Goal: Task Accomplishment & Management: Manage account settings

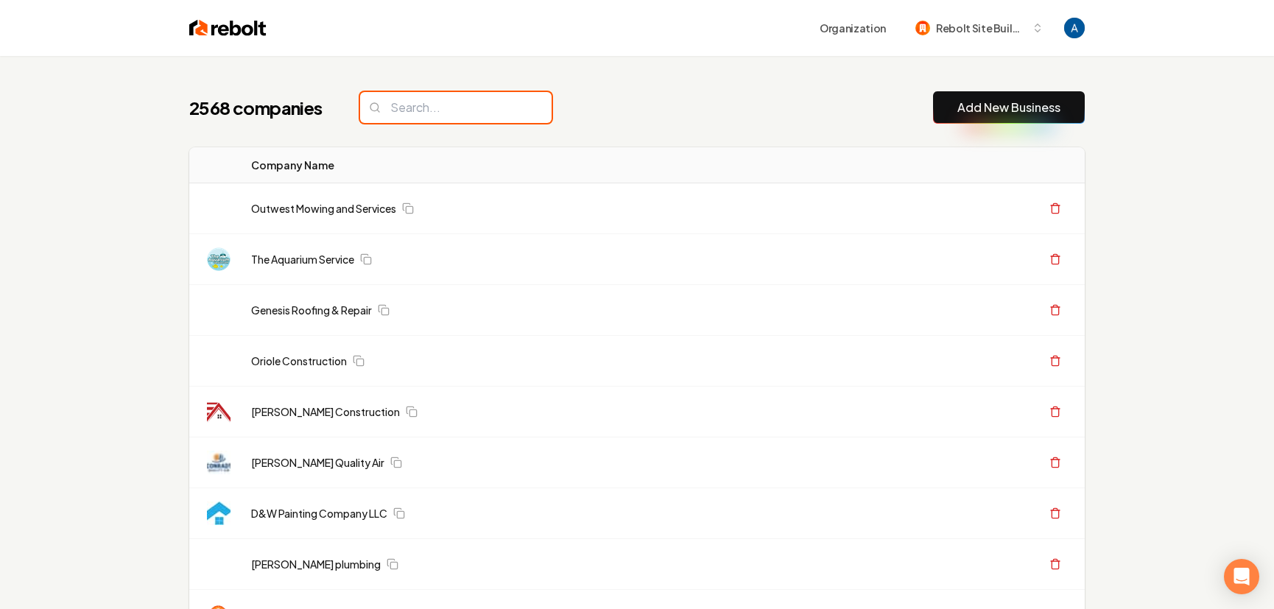
click at [462, 102] on input "search" at bounding box center [455, 107] width 191 height 31
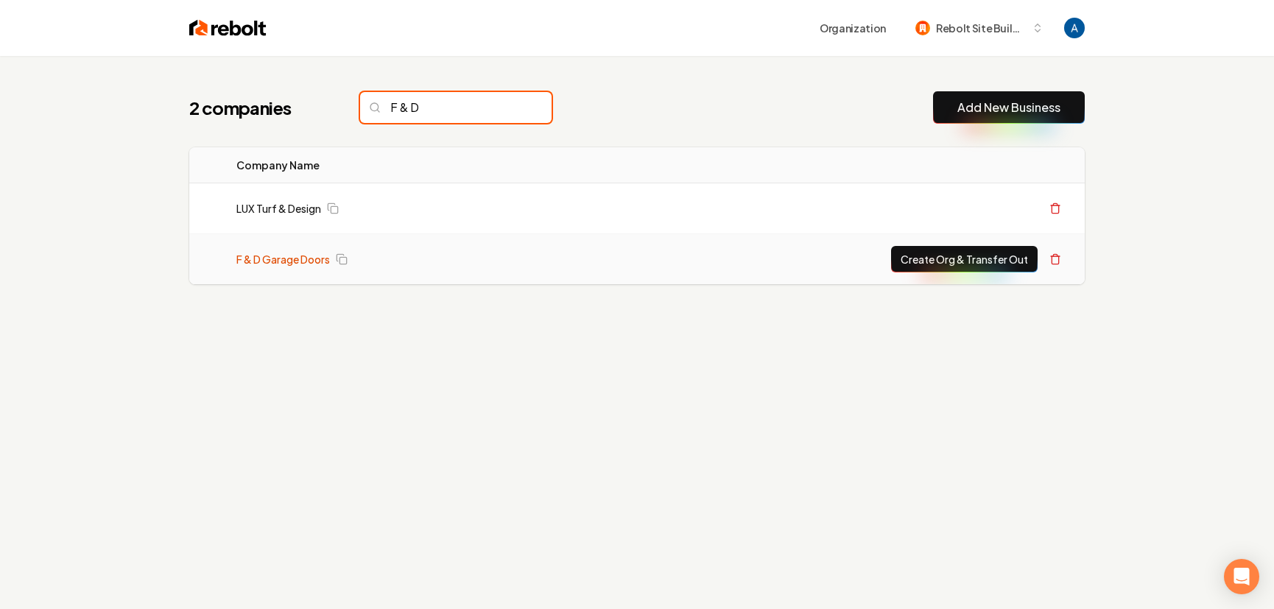
type input "F & D"
click at [293, 259] on link "F & D Garage Doors" at bounding box center [282, 259] width 93 height 15
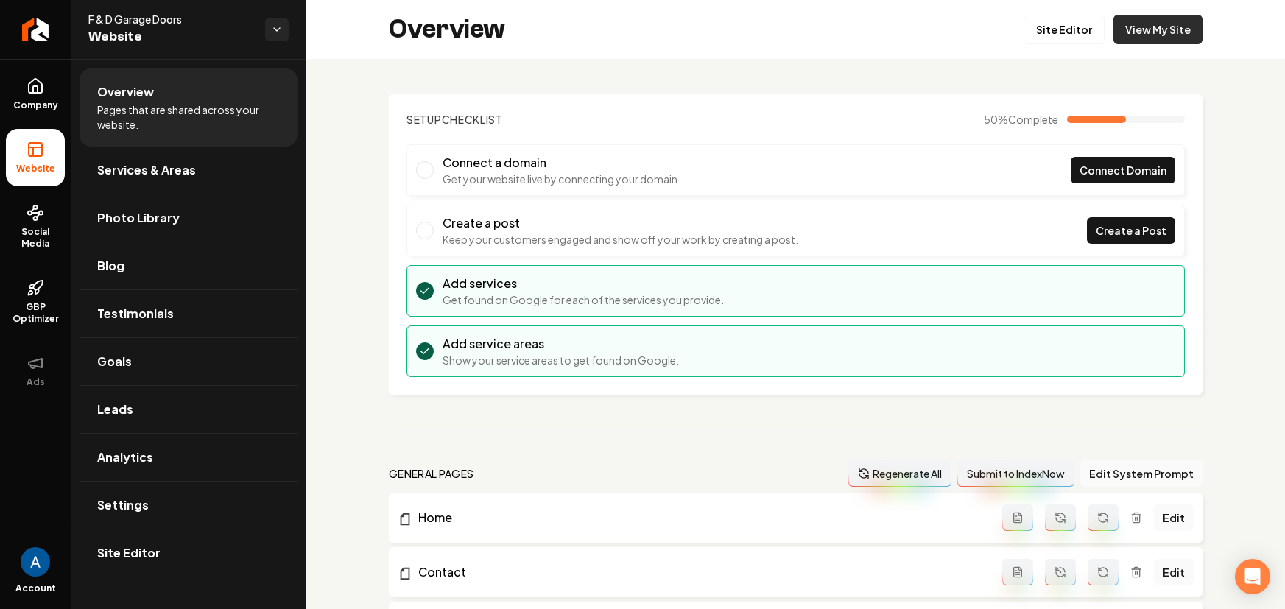
click at [1136, 24] on link "View My Site" at bounding box center [1157, 29] width 89 height 29
click at [1054, 21] on link "Site Editor" at bounding box center [1063, 29] width 81 height 29
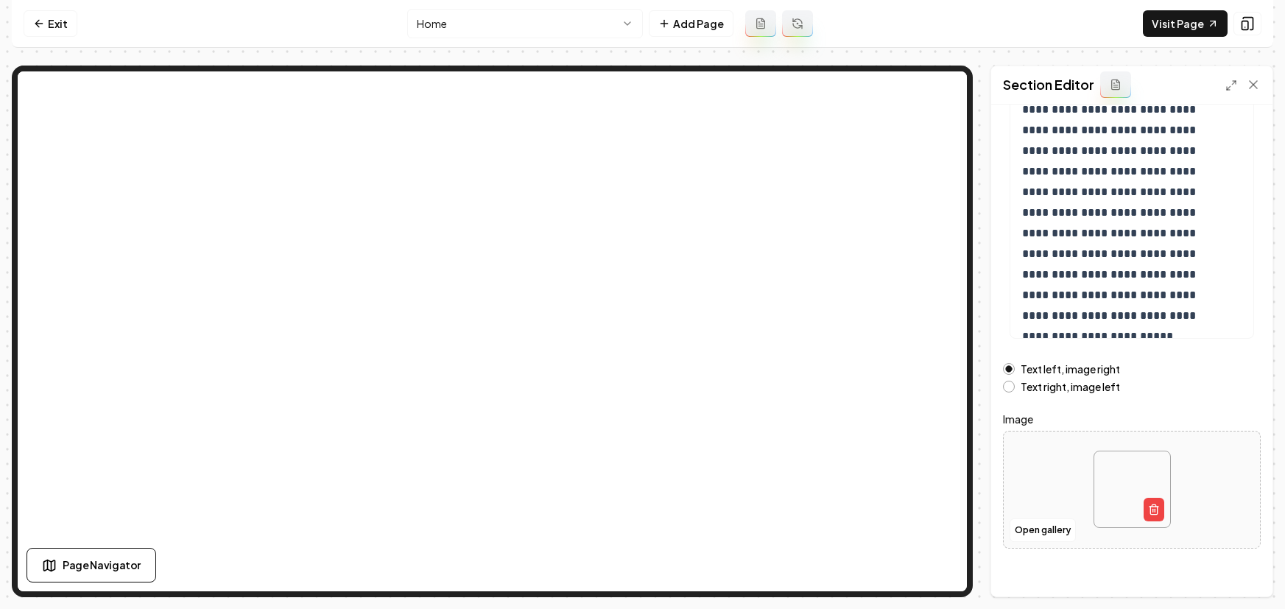
scroll to position [186, 0]
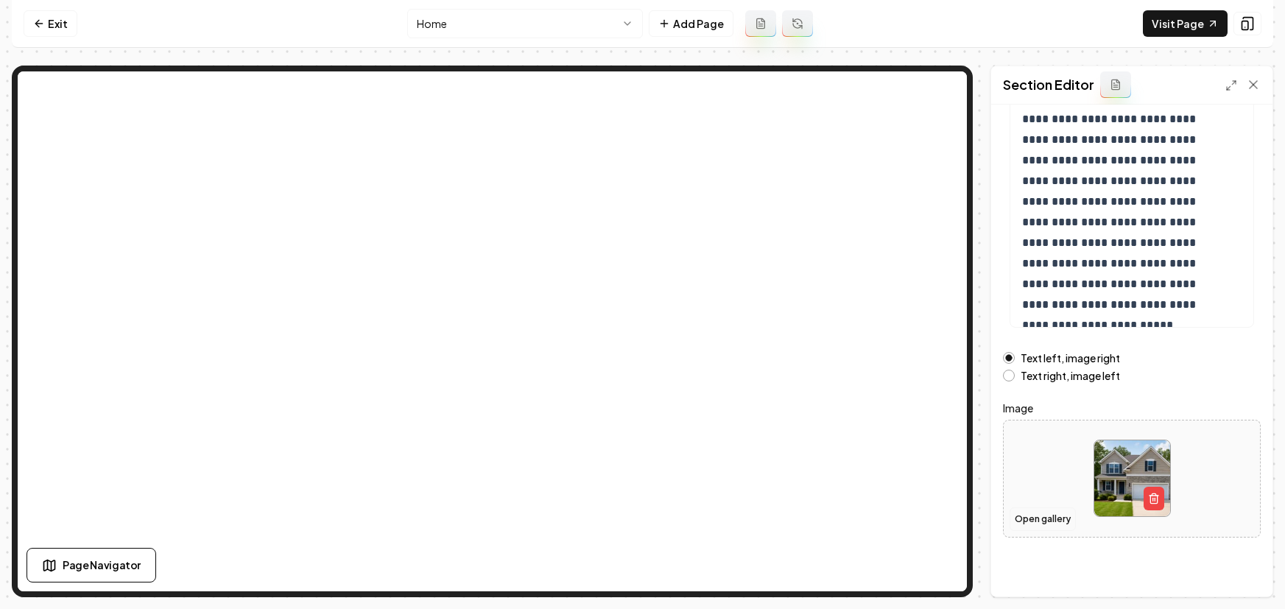
click at [1037, 523] on button "Open gallery" at bounding box center [1042, 519] width 66 height 24
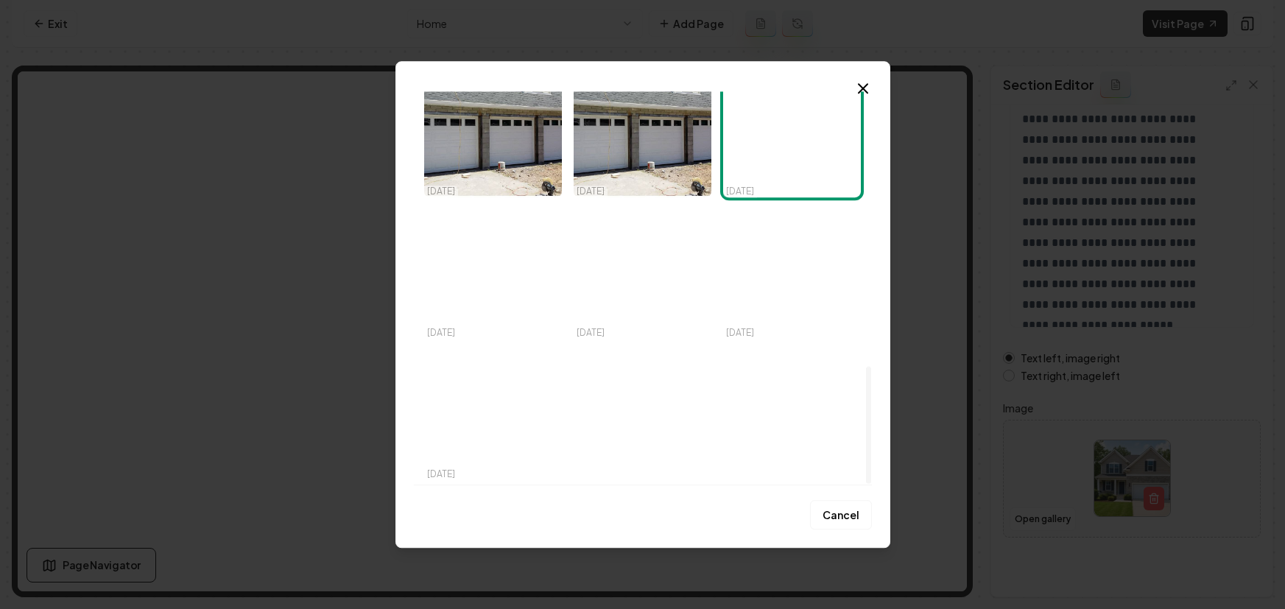
scroll to position [919, 0]
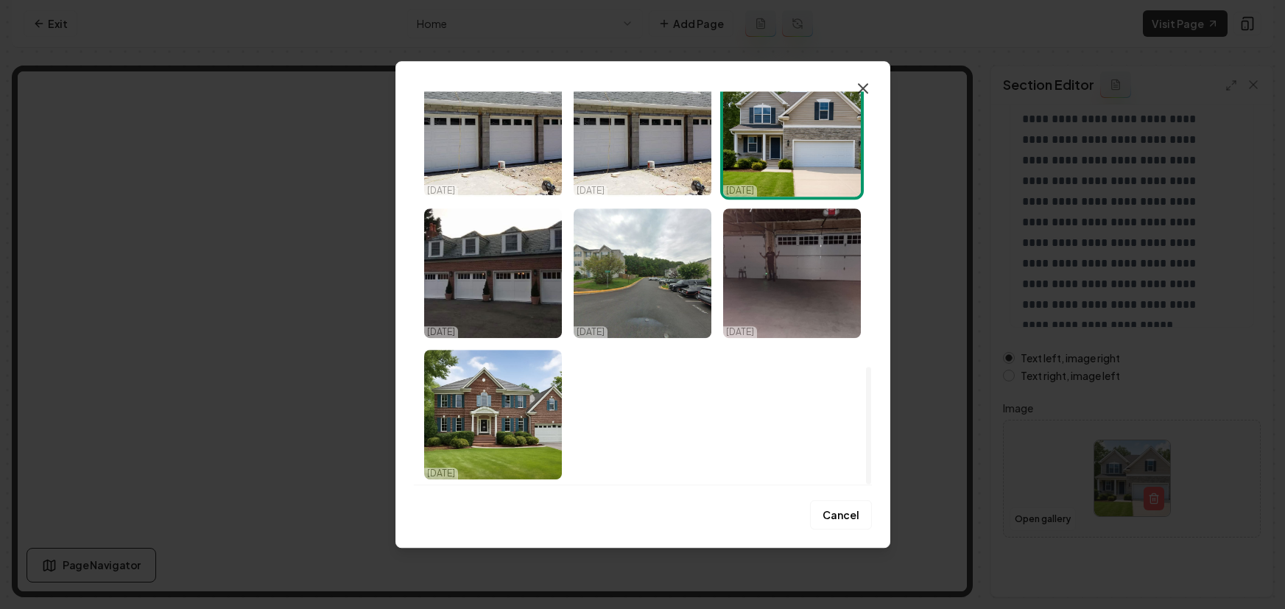
click at [865, 90] on icon "button" at bounding box center [862, 88] width 9 height 9
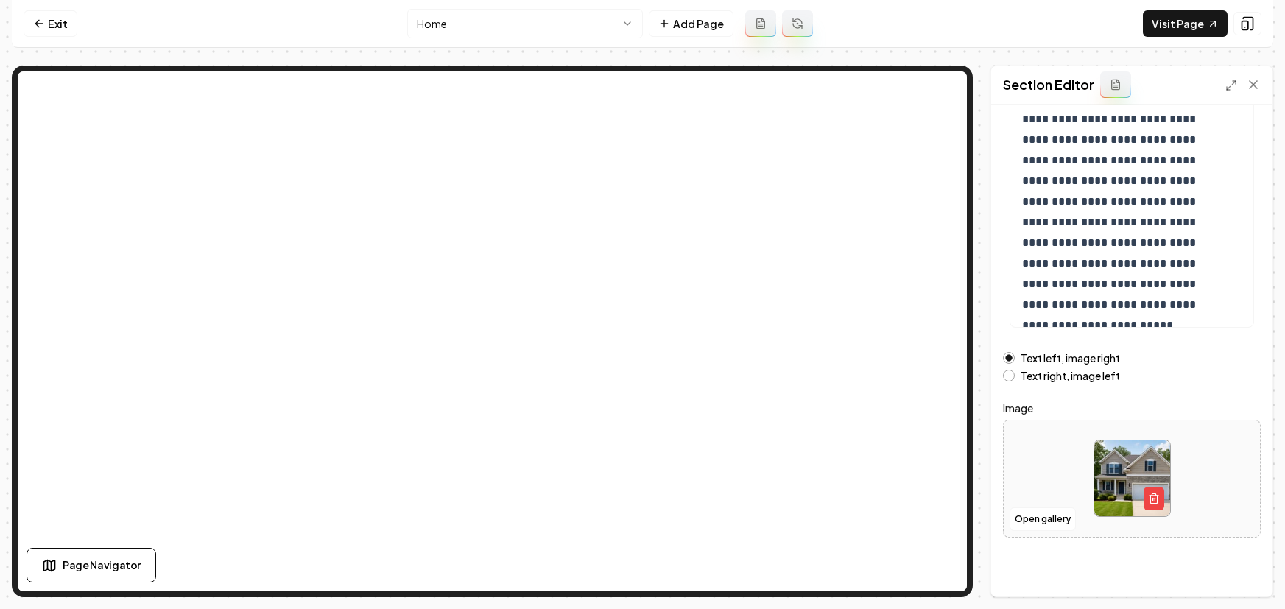
scroll to position [0, 0]
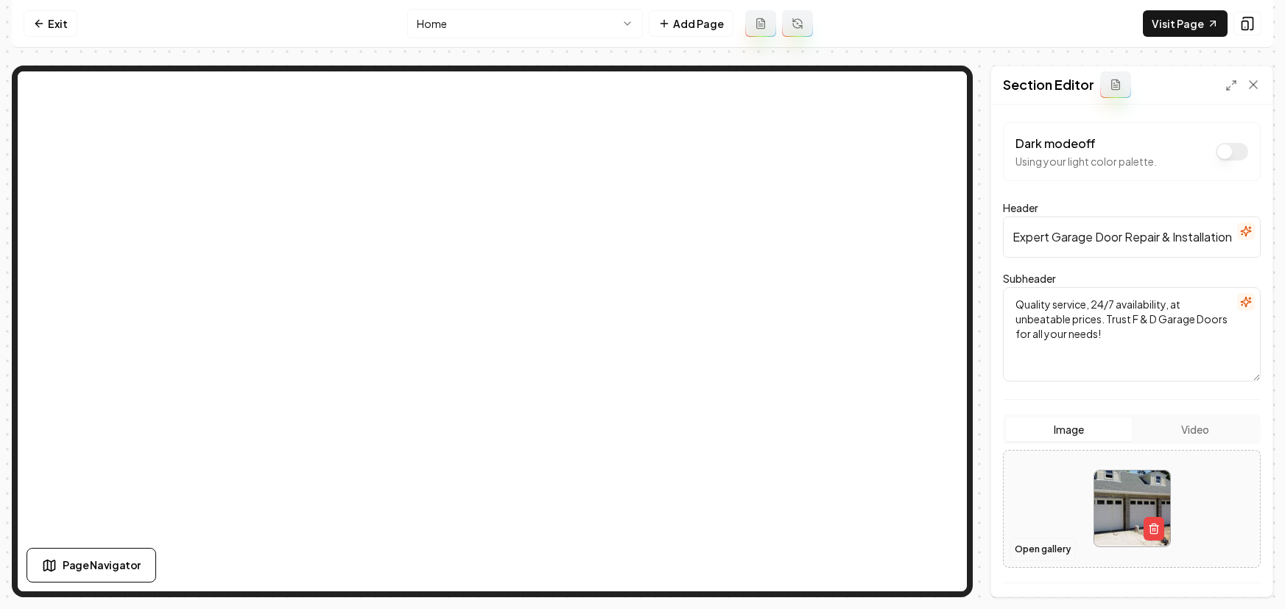
click at [1048, 543] on button "Open gallery" at bounding box center [1042, 549] width 66 height 24
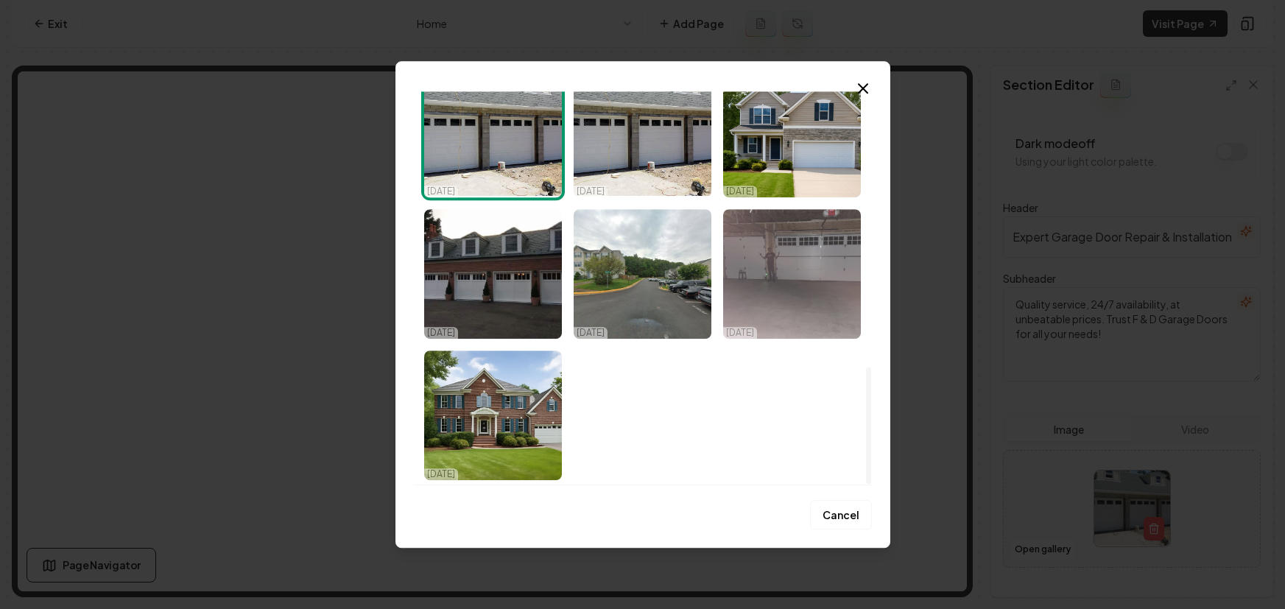
scroll to position [919, 0]
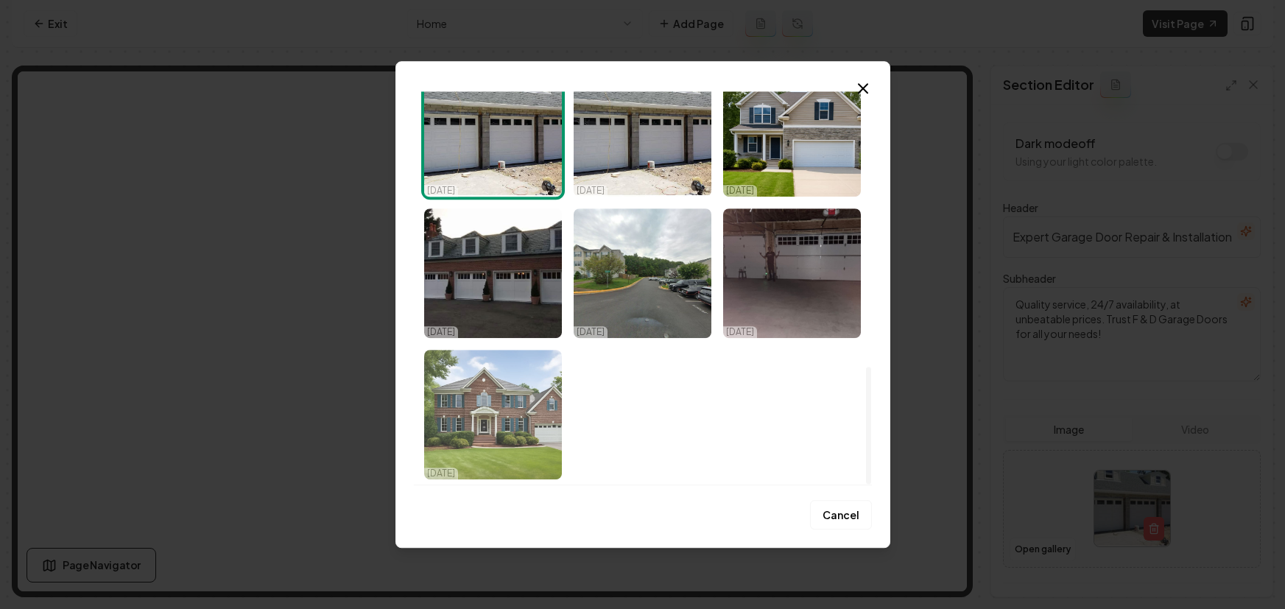
click at [526, 401] on img "Select image image_68dfd1935c7cd75eb8b86991.jpeg" at bounding box center [493, 415] width 138 height 130
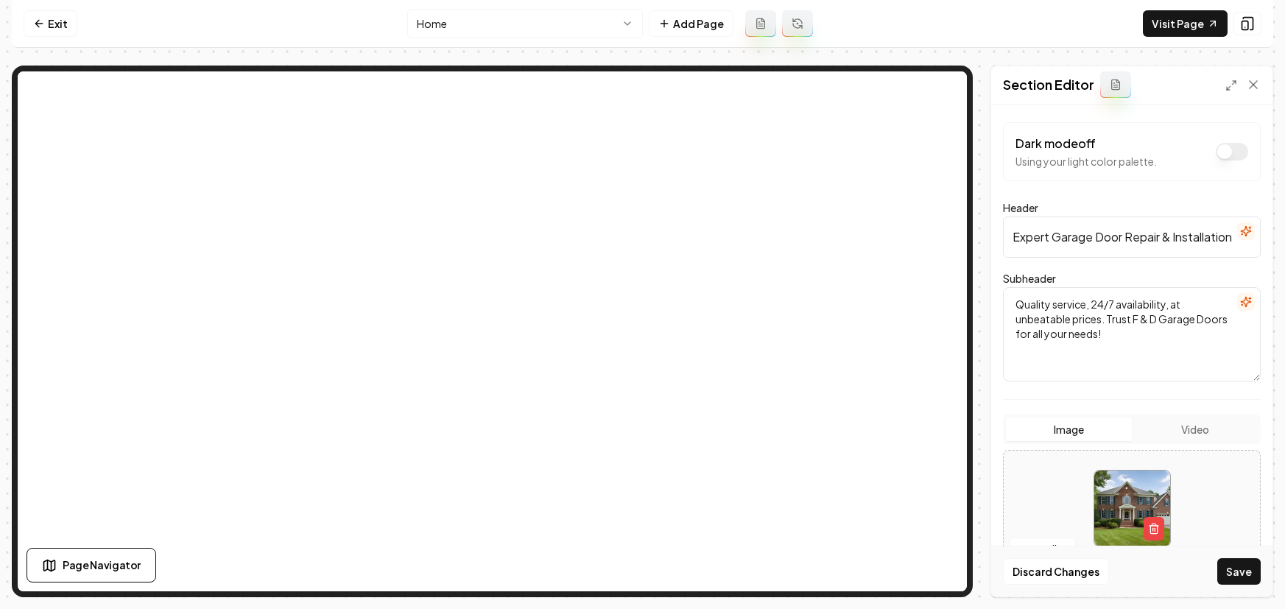
click at [1232, 556] on div "Discard Changes Save" at bounding box center [1131, 571] width 281 height 51
click at [1233, 559] on button "Save" at bounding box center [1238, 571] width 43 height 27
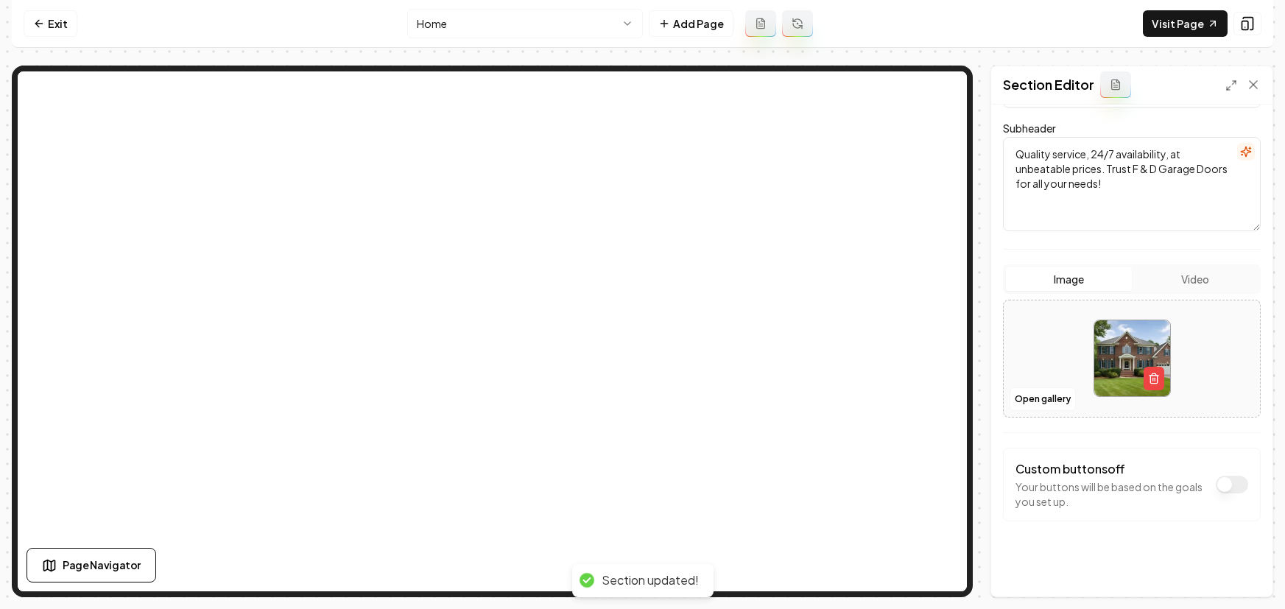
scroll to position [152, 0]
click at [1177, 28] on link "Visit Page" at bounding box center [1185, 23] width 85 height 27
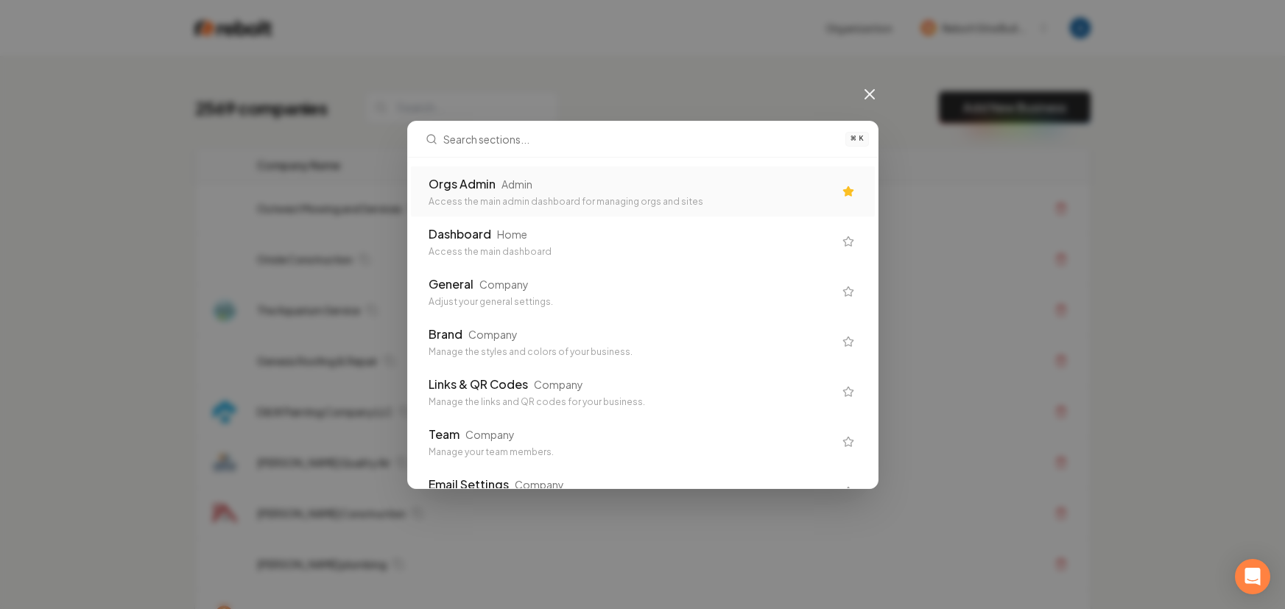
click at [495, 180] on div "Orgs Admin Admin" at bounding box center [630, 184] width 405 height 18
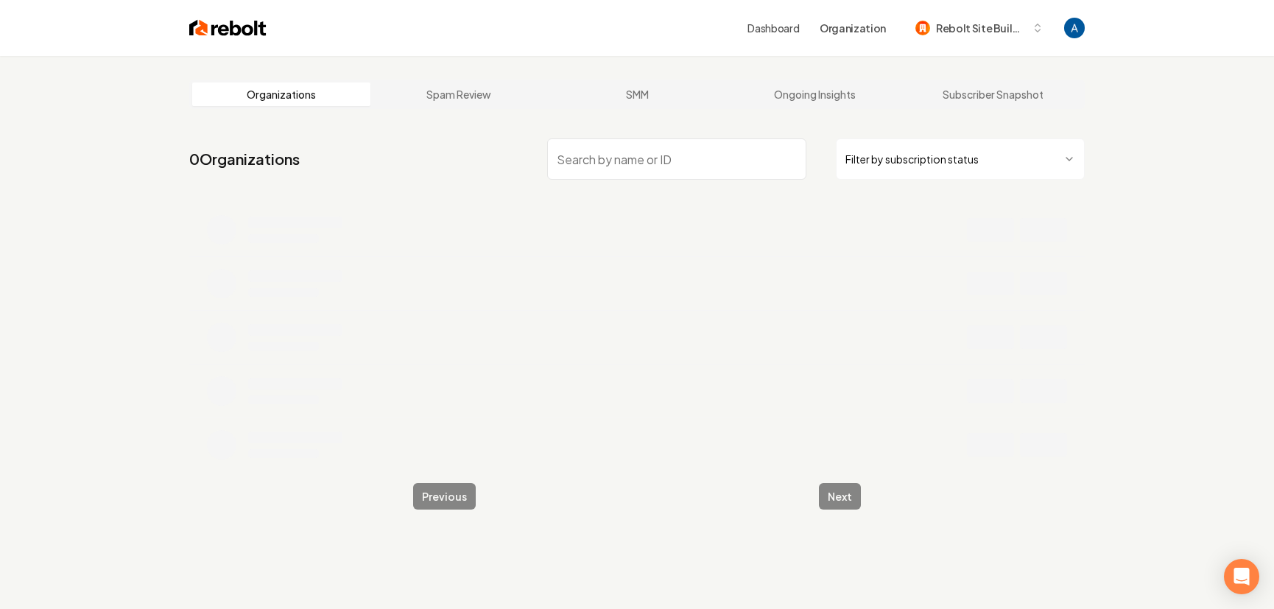
click at [643, 161] on input "search" at bounding box center [676, 158] width 259 height 41
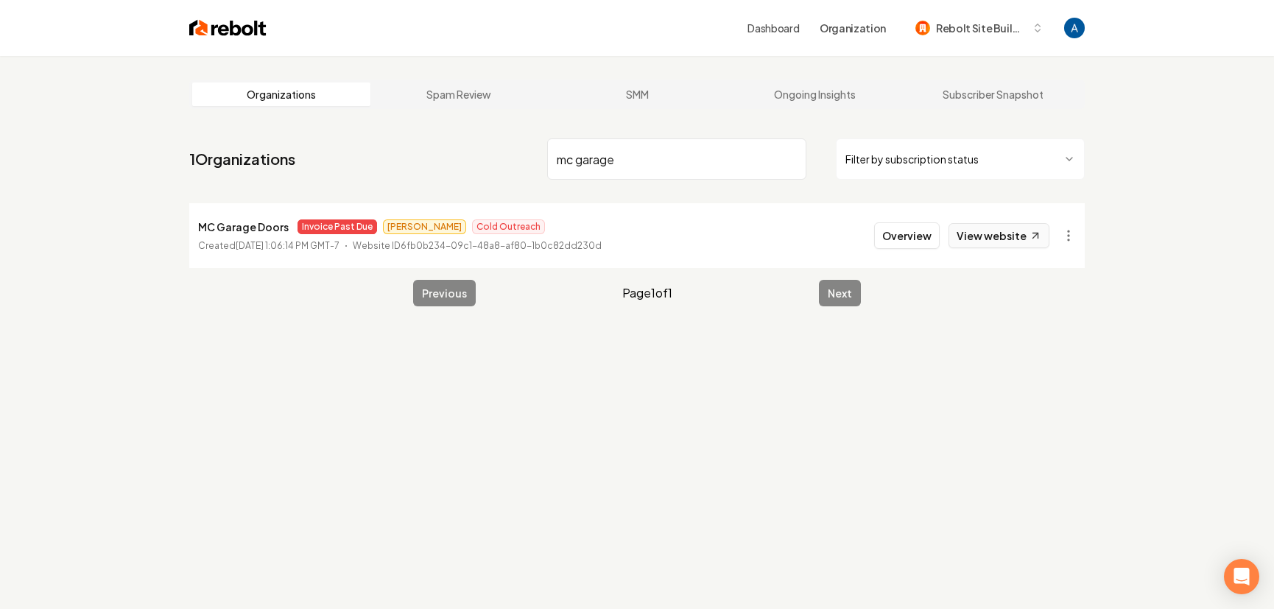
type input "mc garage"
click at [991, 241] on link "View website" at bounding box center [998, 235] width 101 height 25
click at [893, 235] on button "Overview" at bounding box center [907, 235] width 66 height 27
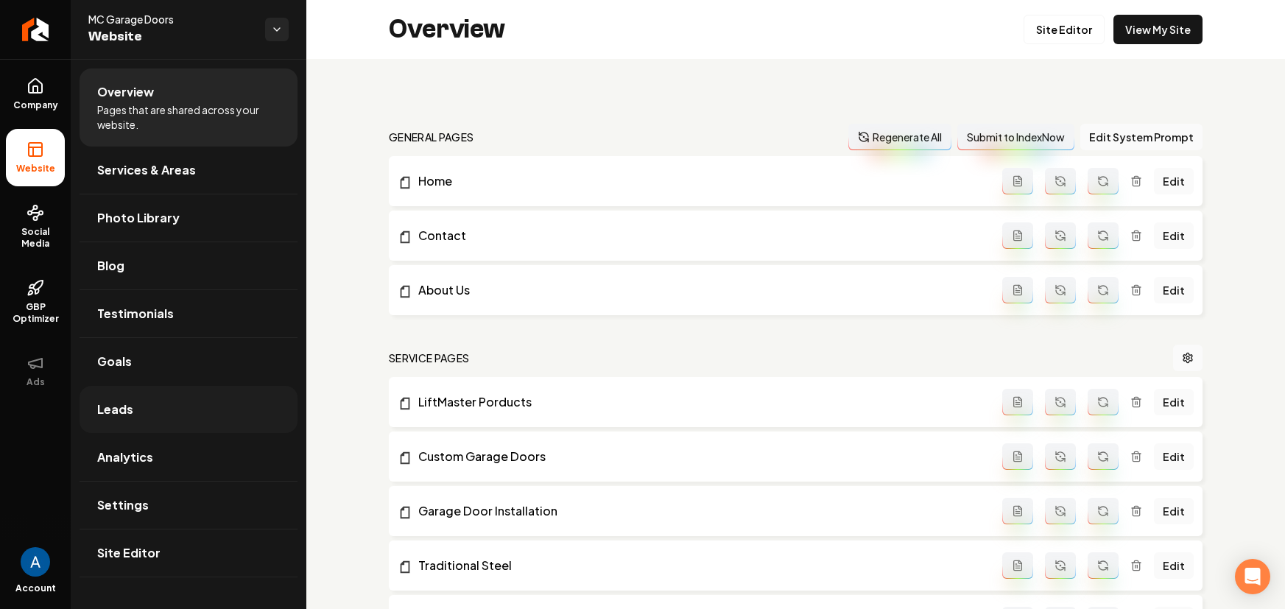
click at [127, 409] on span "Leads" at bounding box center [115, 409] width 36 height 18
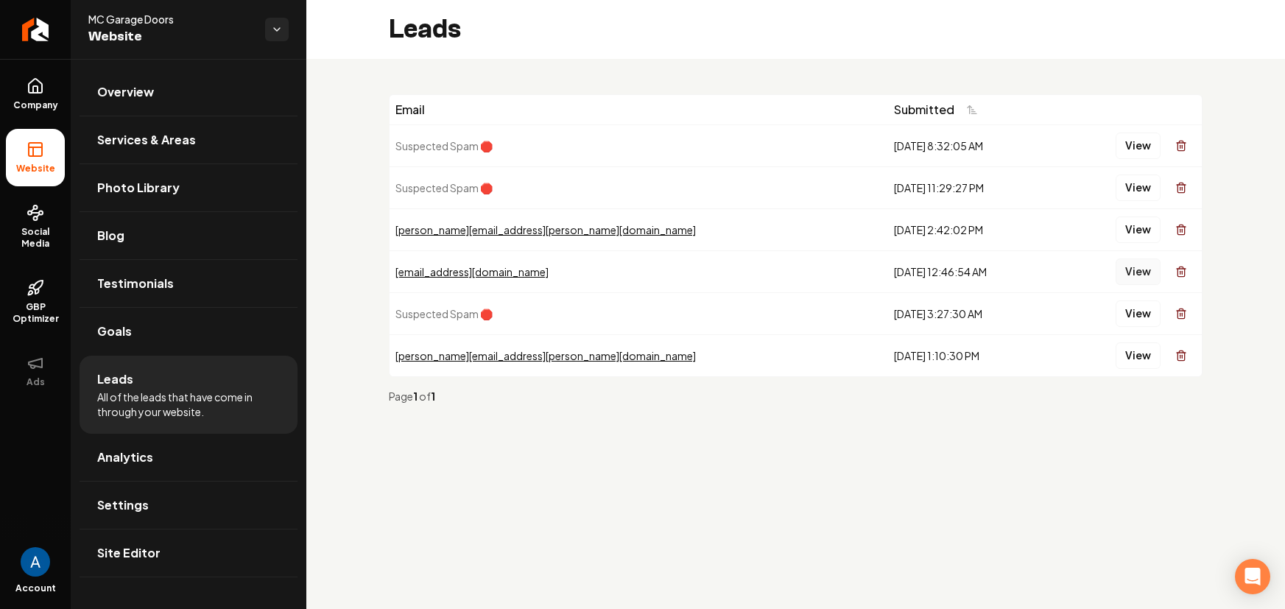
click at [1141, 280] on button "View" at bounding box center [1137, 271] width 45 height 27
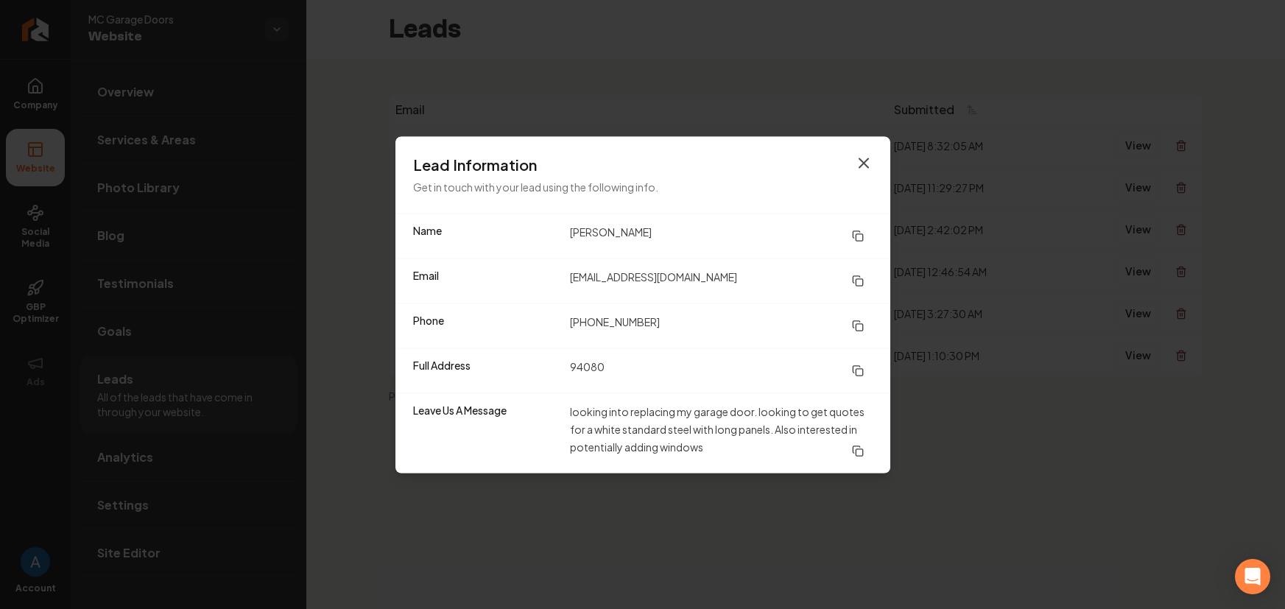
click at [858, 163] on icon "button" at bounding box center [864, 163] width 18 height 18
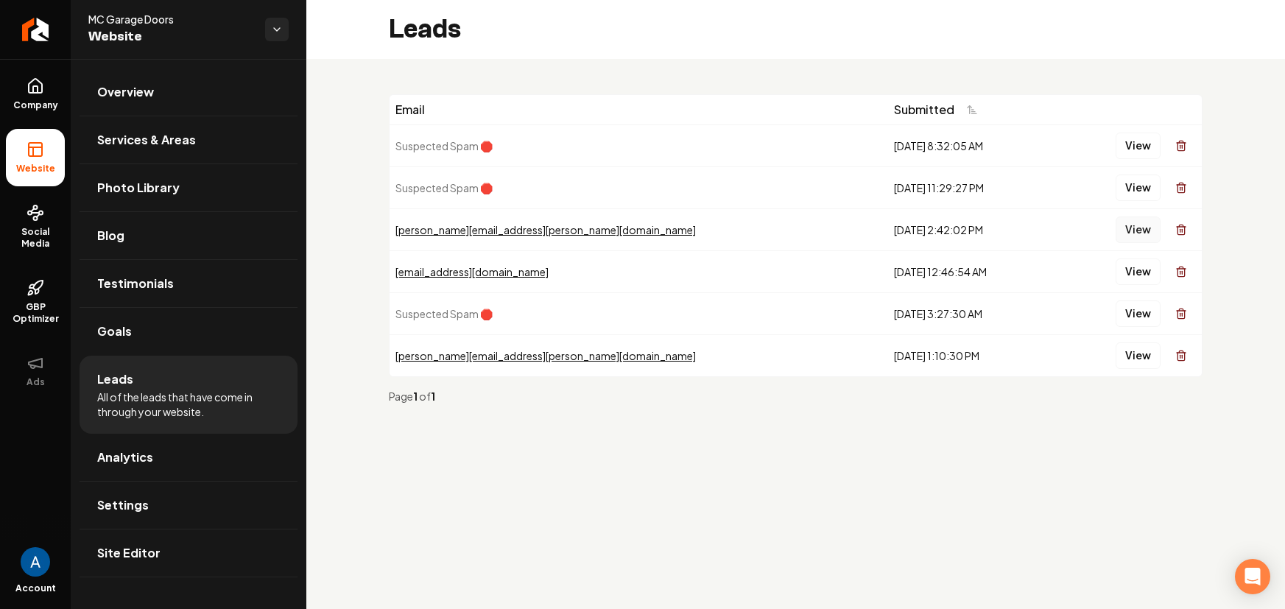
click at [1138, 233] on button "View" at bounding box center [1137, 229] width 45 height 27
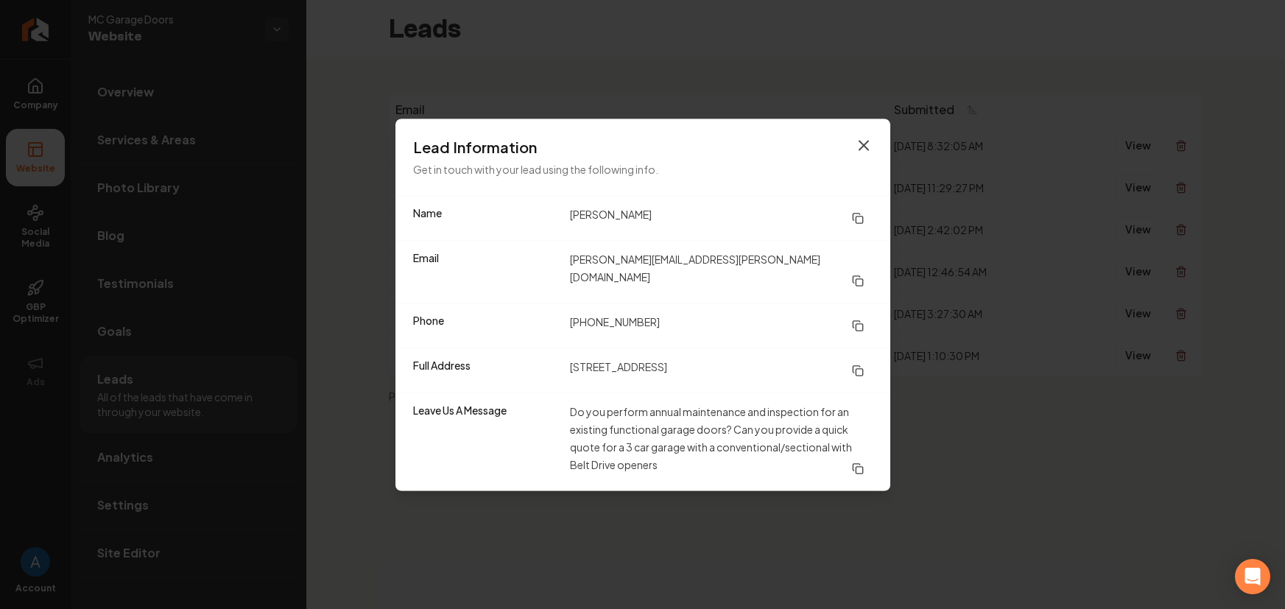
click at [866, 149] on icon "button" at bounding box center [863, 145] width 9 height 9
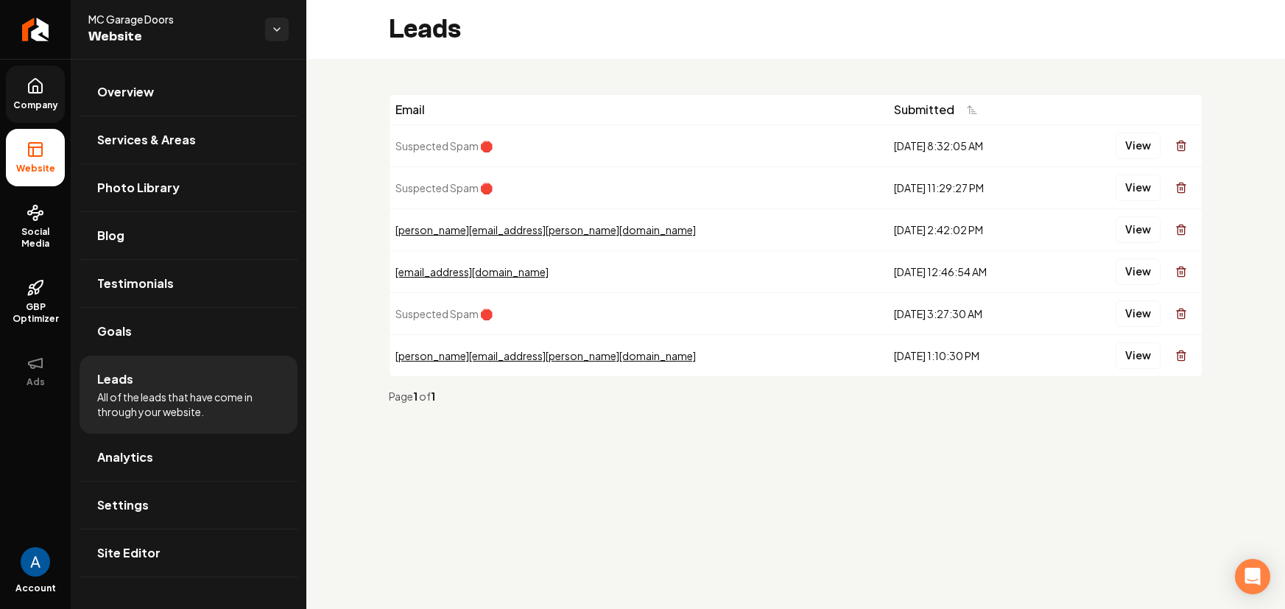
click at [32, 102] on span "Company" at bounding box center [35, 105] width 57 height 12
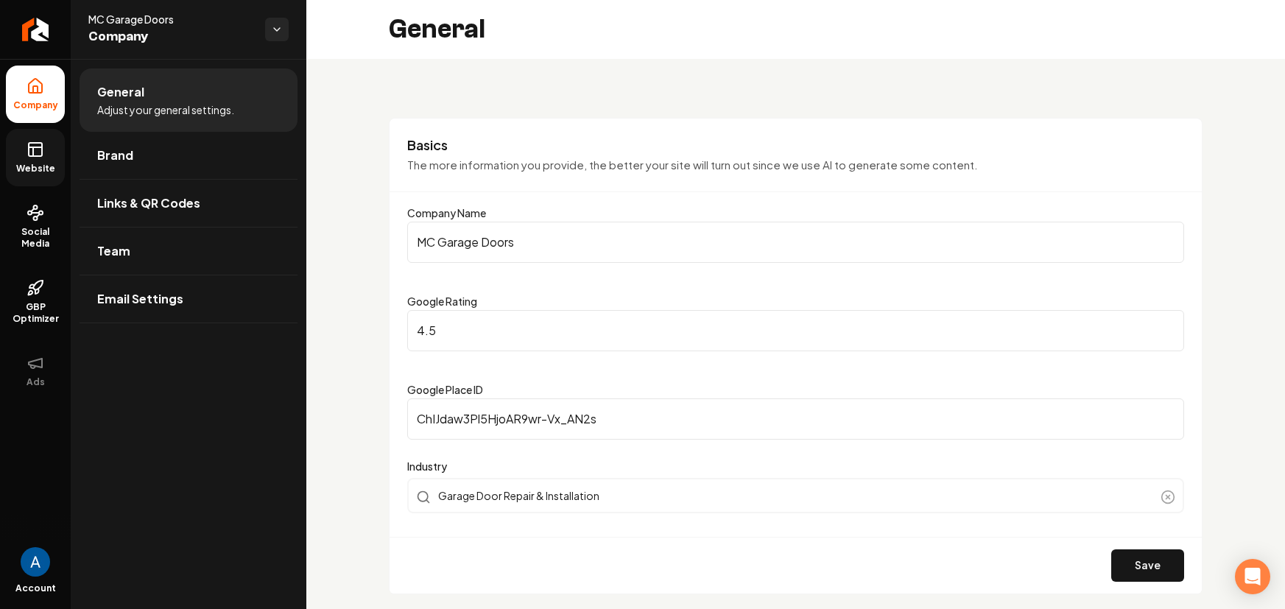
click at [29, 151] on icon at bounding box center [36, 150] width 18 height 18
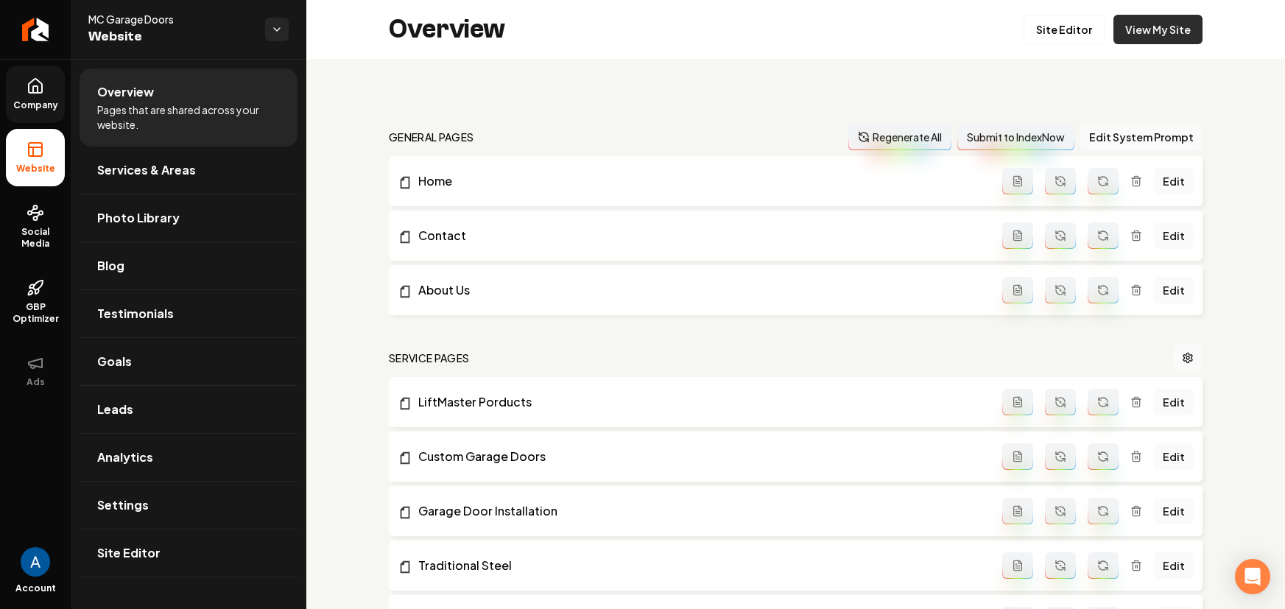
click at [1141, 39] on link "View My Site" at bounding box center [1157, 29] width 89 height 29
click at [38, 18] on icon "Return to dashboard" at bounding box center [36, 30] width 24 height 24
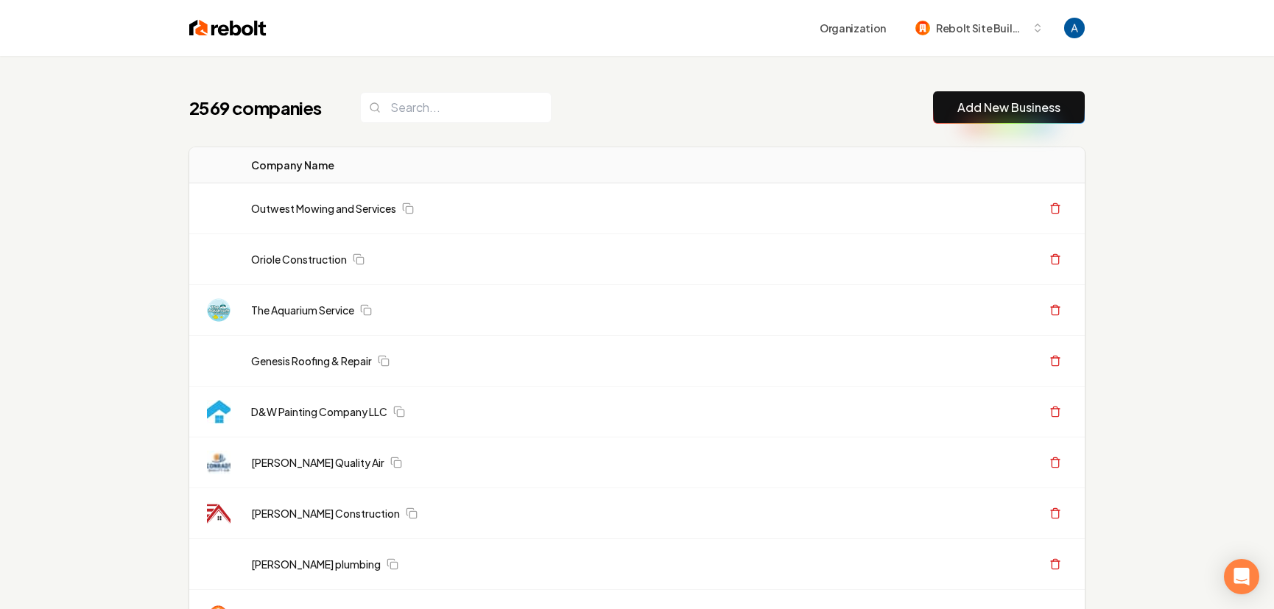
click at [721, 96] on div "2569 companies Add New Business" at bounding box center [636, 107] width 895 height 32
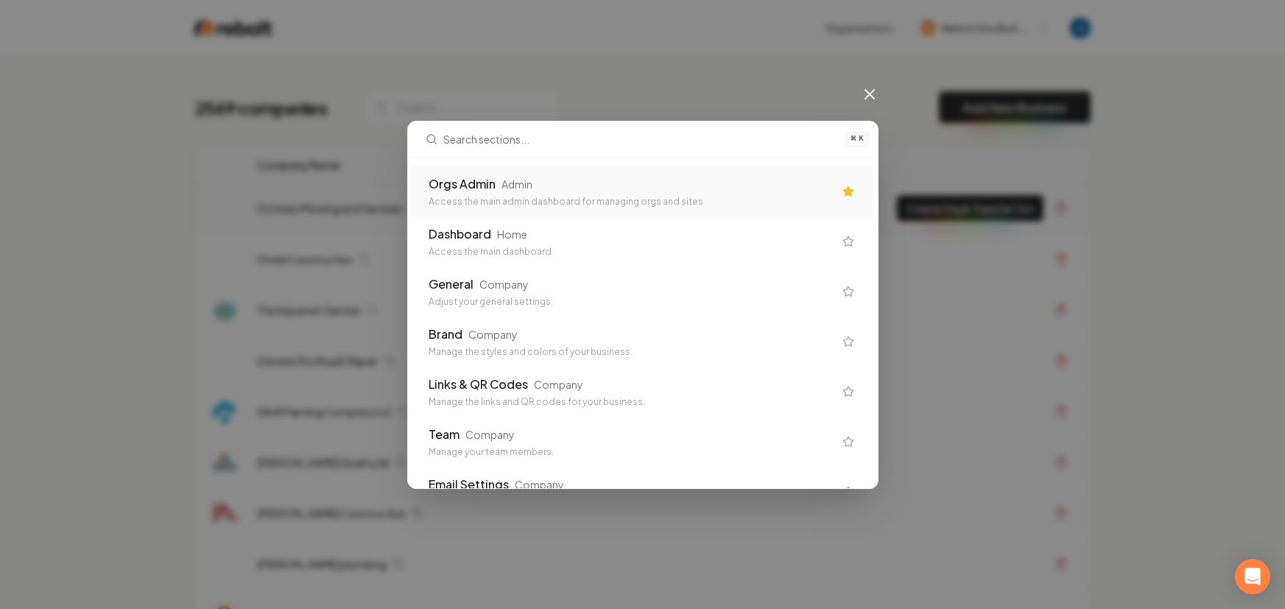
click at [617, 193] on div "Orgs Admin Admin Access the main admin dashboard for managing orgs and sites" at bounding box center [630, 191] width 405 height 32
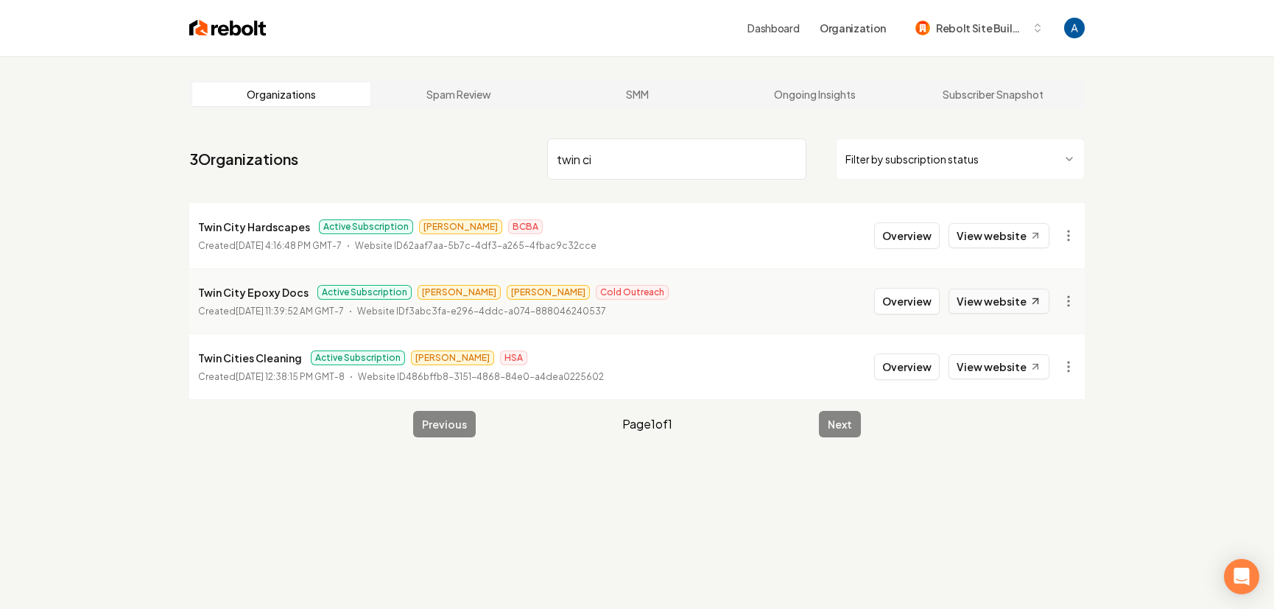
type input "twin ci"
click at [1016, 303] on link "View website" at bounding box center [998, 301] width 101 height 25
click at [914, 311] on button "Overview" at bounding box center [907, 301] width 66 height 27
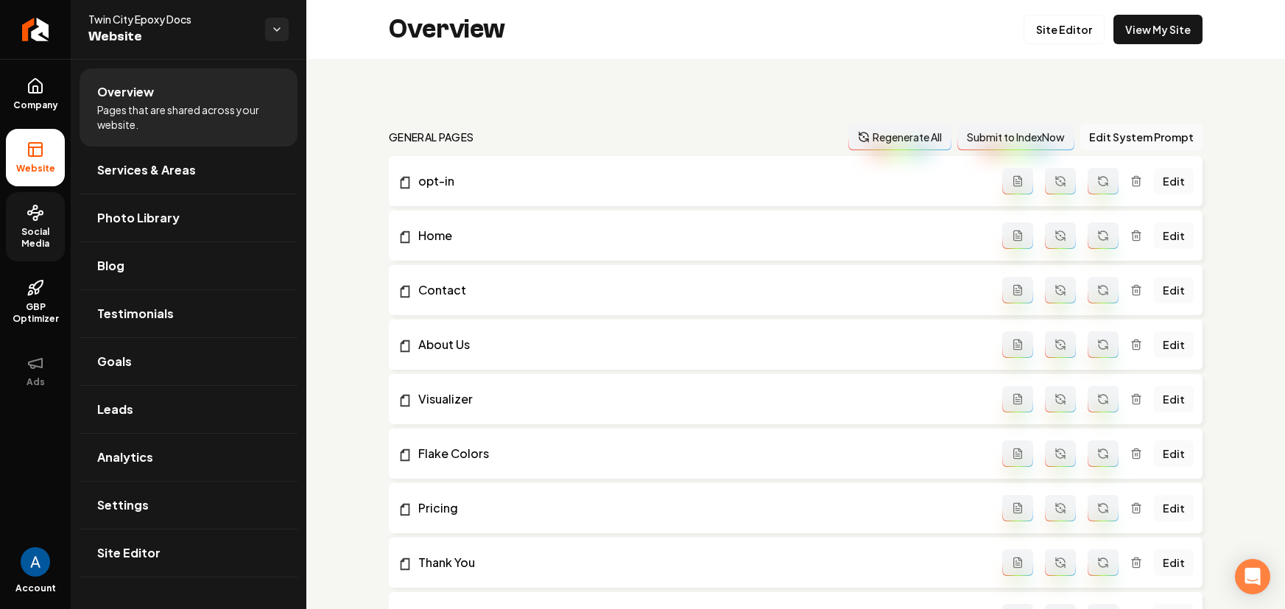
click at [27, 212] on icon at bounding box center [36, 213] width 18 height 18
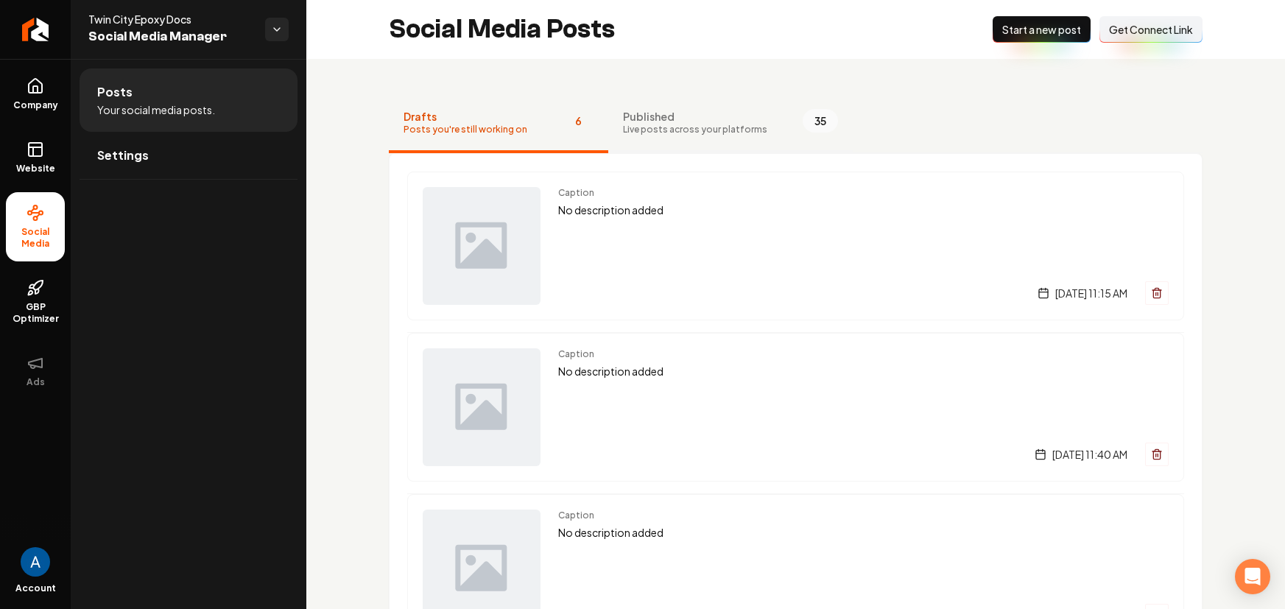
click at [721, 124] on span "Live posts across your platforms" at bounding box center [695, 130] width 144 height 12
